Goal: Task Accomplishment & Management: Manage account settings

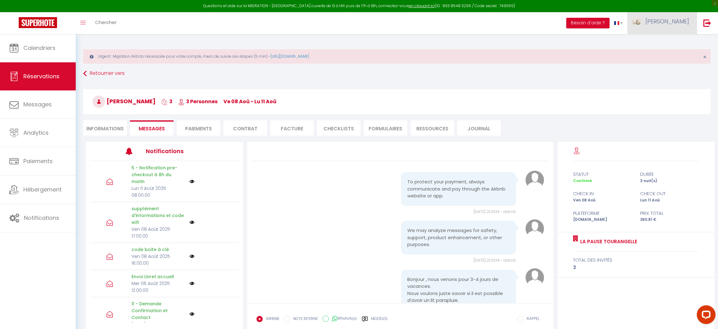
scroll to position [1240, 0]
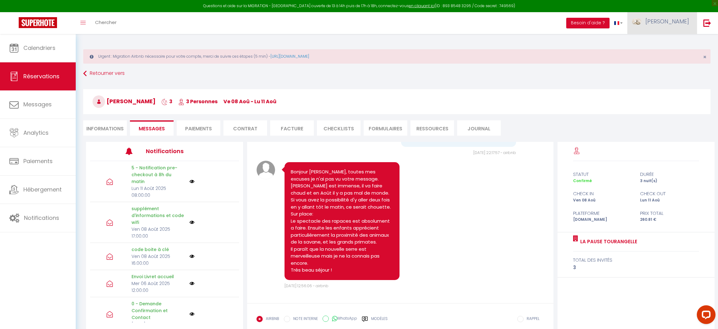
click at [681, 25] on span "[PERSON_NAME]" at bounding box center [667, 21] width 44 height 8
click at [669, 44] on link "Paramètres" at bounding box center [672, 43] width 46 height 11
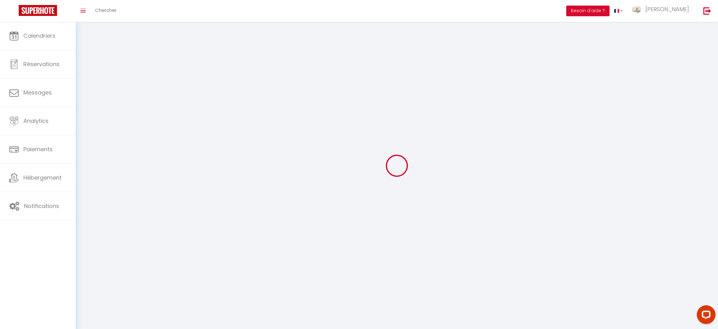
type input "[PERSON_NAME]"
type input "DULY"
type input "0666124553"
type input "[STREET_ADDRESS]"
type input "37270"
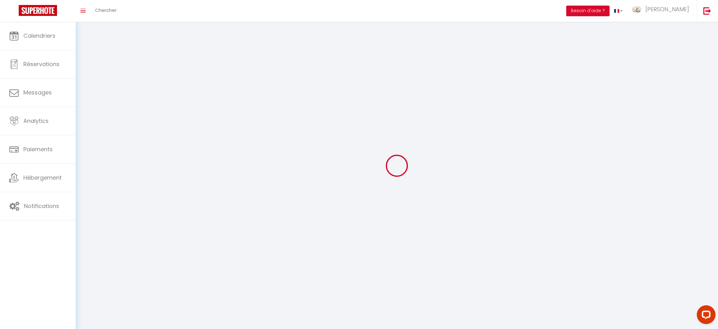
type input "azay sur cher"
type input "I8QaFEuxfHWT0lK7iatjWCjSB"
type input "bbIi1LrXPLk25kTxv9jIJwUle"
type input "[URL][DOMAIN_NAME]"
select select "1"
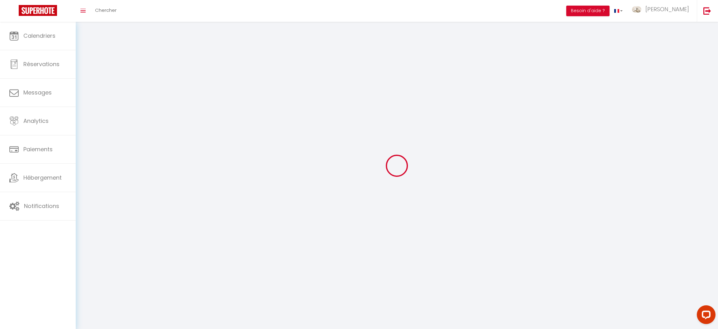
select select "28"
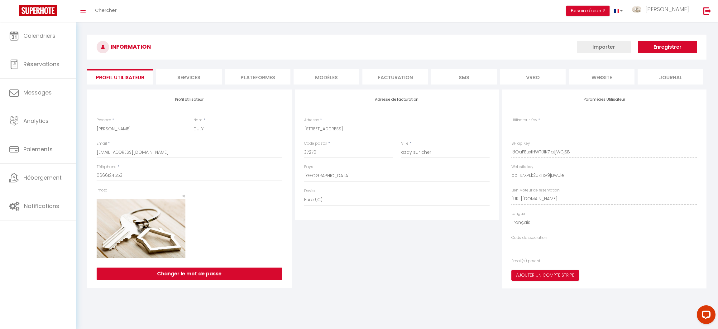
type input "I8QaFEuxfHWT0lK7iatjWCjSB"
type input "bbIi1LrXPLk25kTxv9jIJwUle"
type input "[URL][DOMAIN_NAME]"
select select "fr"
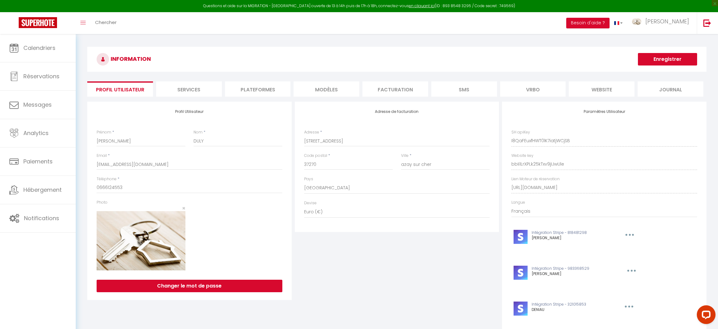
click at [253, 93] on li "Plateformes" at bounding box center [258, 88] width 66 height 15
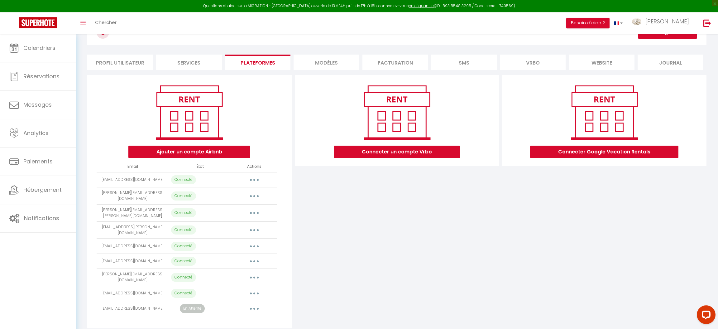
scroll to position [36, 0]
